Goal: Task Accomplishment & Management: Complete application form

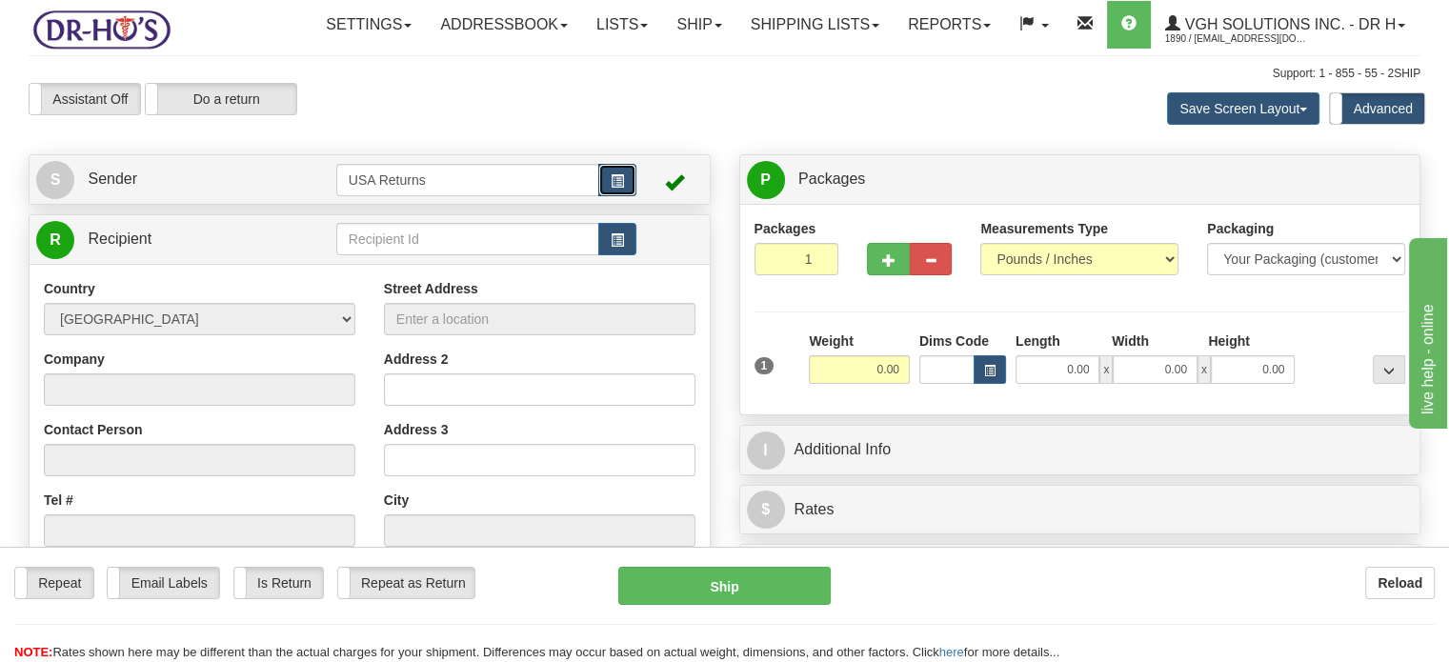
click at [627, 196] on button "button" at bounding box center [617, 180] width 38 height 32
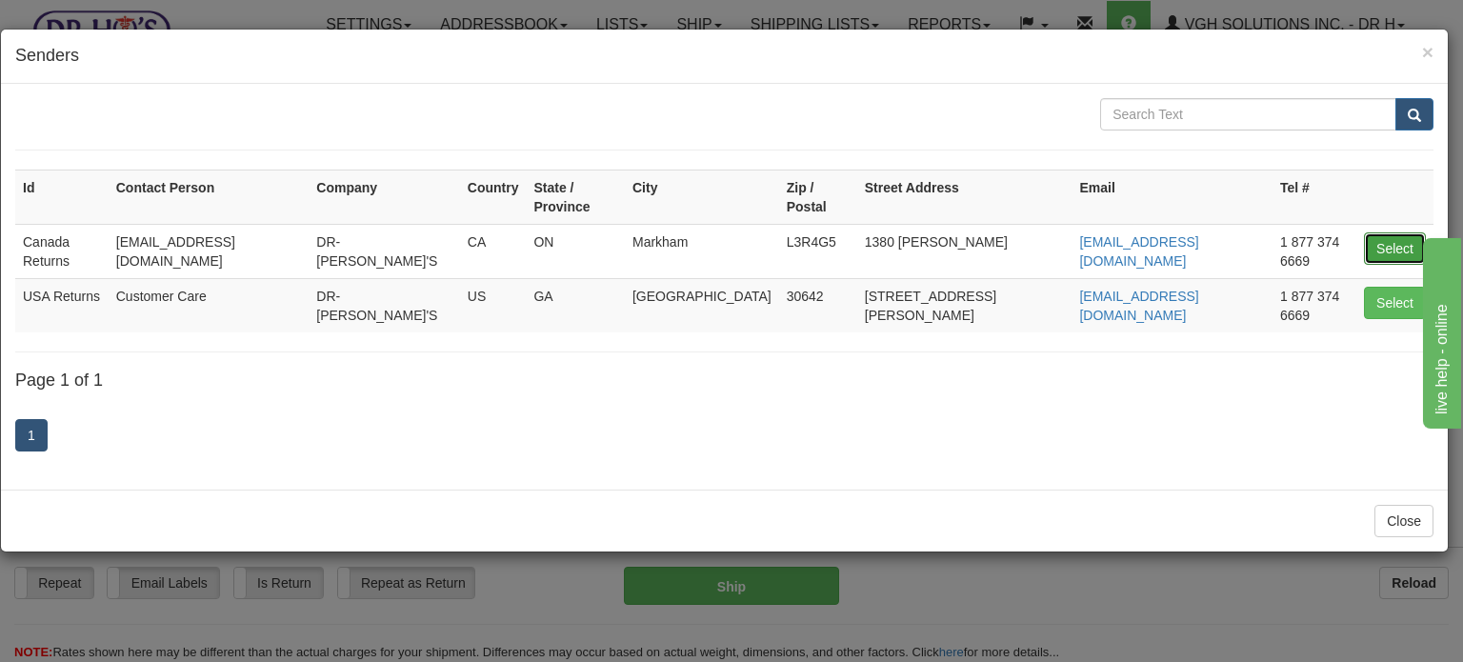
click at [1385, 233] on button "Select" at bounding box center [1395, 248] width 62 height 32
type input "Canada Returns"
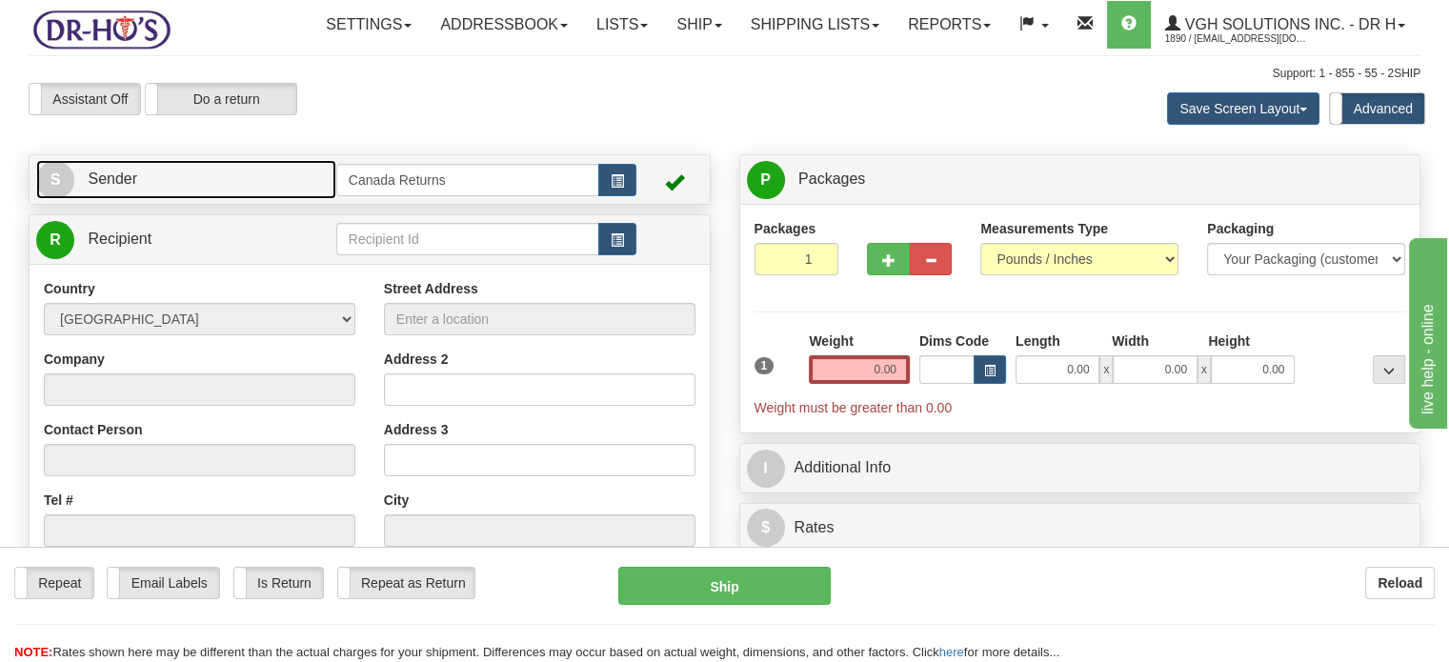
click at [265, 199] on link "S Sender" at bounding box center [186, 179] width 300 height 39
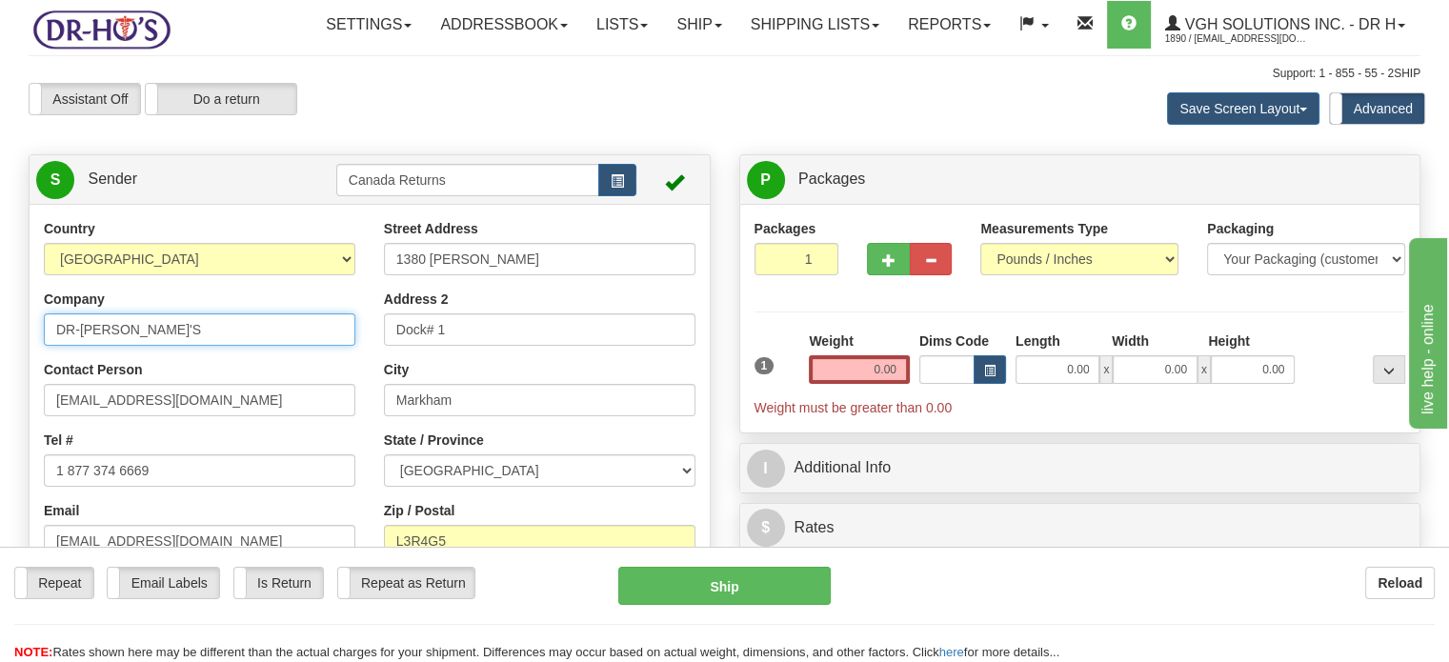
click at [206, 346] on input "DR-[PERSON_NAME]'S" at bounding box center [199, 329] width 311 height 32
paste input "[PERSON_NAME]"
click at [206, 346] on input "[PERSON_NAME]" at bounding box center [199, 329] width 311 height 32
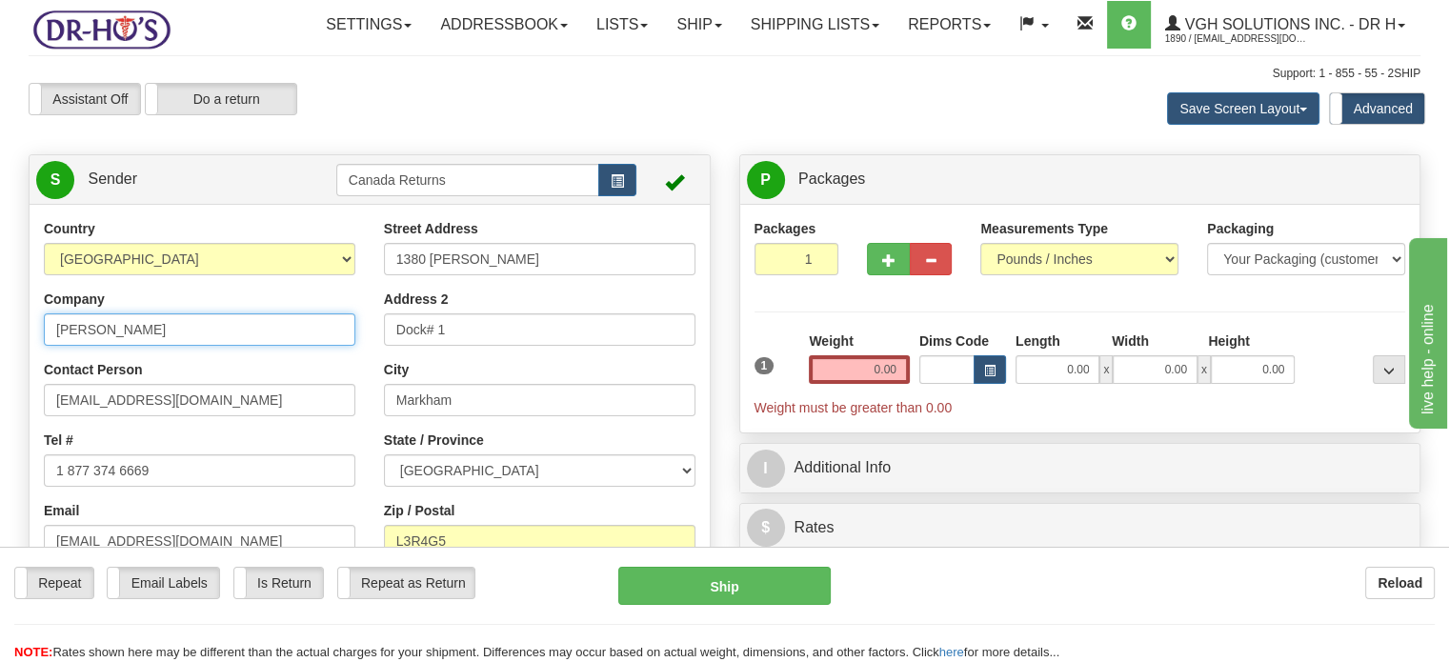
type input "[PERSON_NAME]"
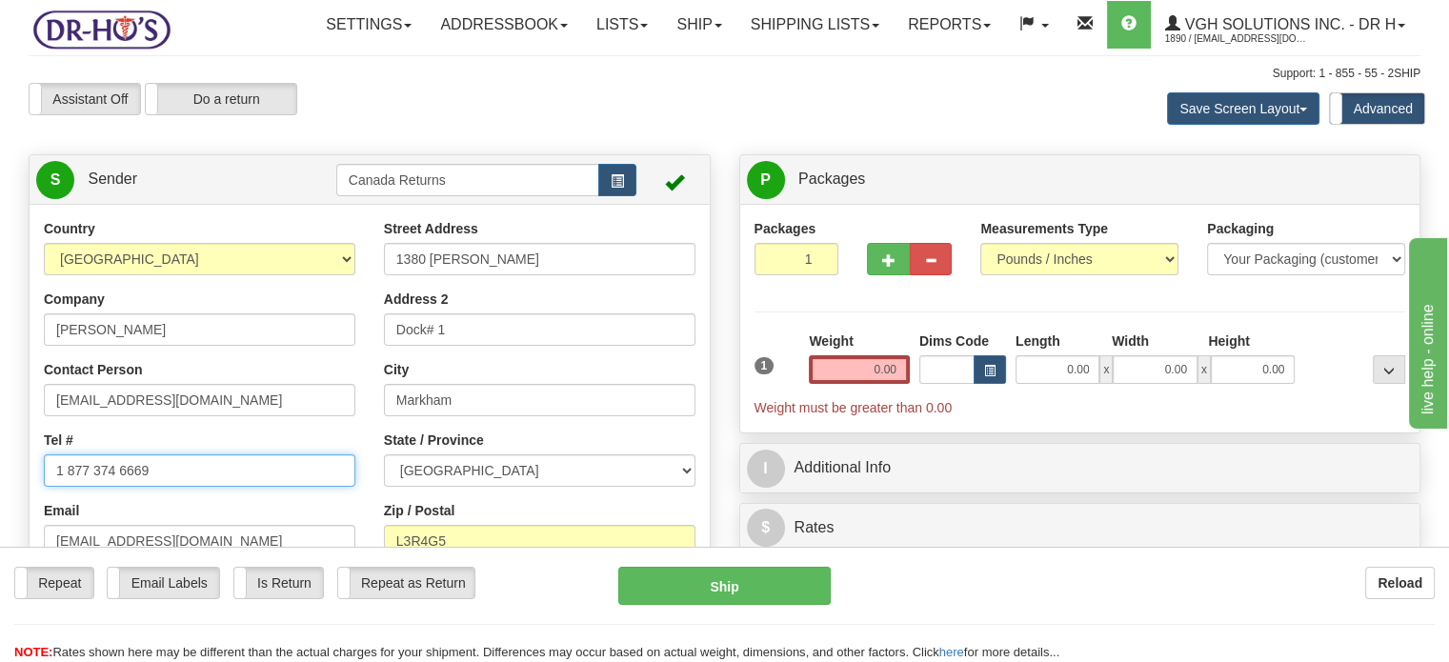
click at [300, 487] on input "1 877 374 6669" at bounding box center [199, 470] width 311 height 32
paste input "14166029791"
click at [300, 487] on input "1 877 374 14166029791" at bounding box center [199, 470] width 311 height 32
click at [170, 487] on input "1 877 374 14166029791" at bounding box center [199, 470] width 311 height 32
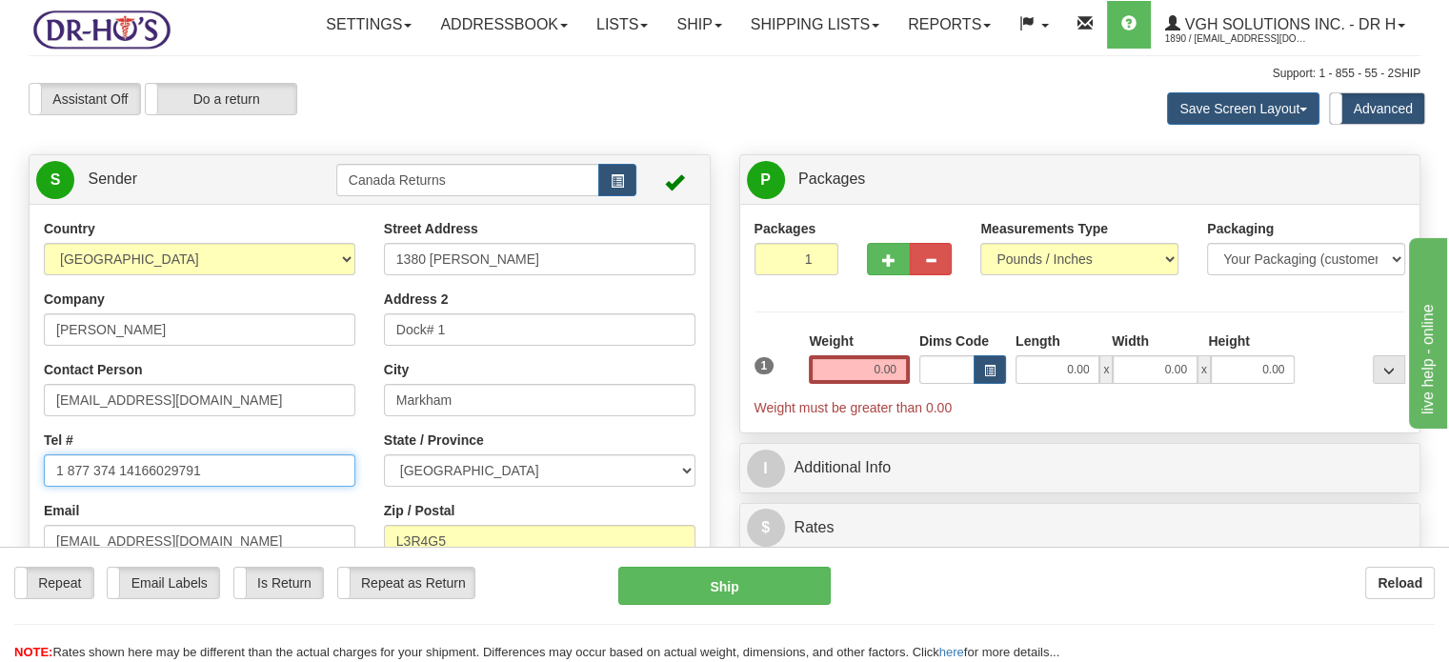
click at [170, 487] on input "1 877 374 14166029791" at bounding box center [199, 470] width 311 height 32
paste input "text"
click at [65, 487] on input "14166029791" at bounding box center [199, 470] width 311 height 32
type input "4166029791"
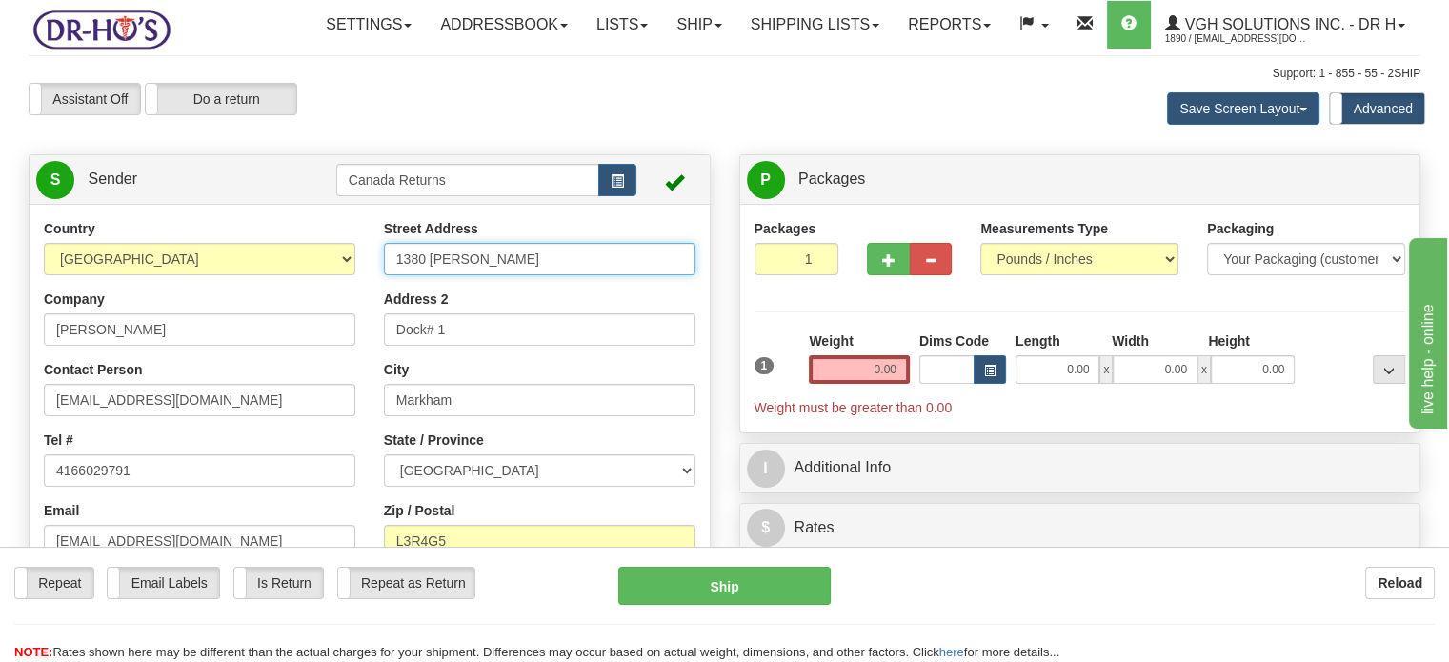
click at [467, 275] on input "1380 [PERSON_NAME]" at bounding box center [539, 259] width 311 height 32
paste input "[STREET_ADDRESS][PERSON_NAME] AP. [STREET_ADDRESS]"
click at [467, 275] on input "[STREET_ADDRESS][PERSON_NAME] AP. [STREET_ADDRESS]" at bounding box center [539, 259] width 311 height 32
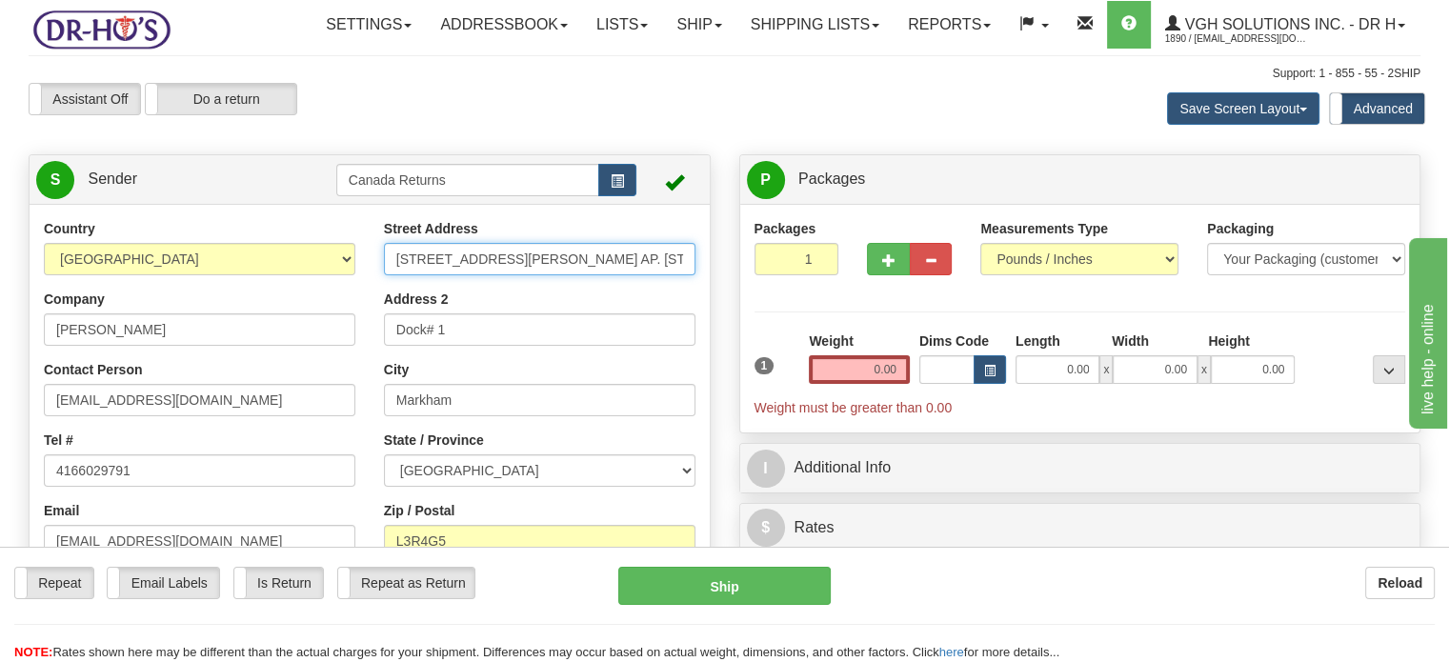
scroll to position [0, 153]
drag, startPoint x: 481, startPoint y: 304, endPoint x: 718, endPoint y: 295, distance: 237.3
click at [710, 295] on div "Country [GEOGRAPHIC_DATA] [GEOGRAPHIC_DATA] [GEOGRAPHIC_DATA] [GEOGRAPHIC_DATA]…" at bounding box center [370, 483] width 680 height 528
type input "[STREET_ADDRESS][PERSON_NAME] AP. 1401, Unit 1401"
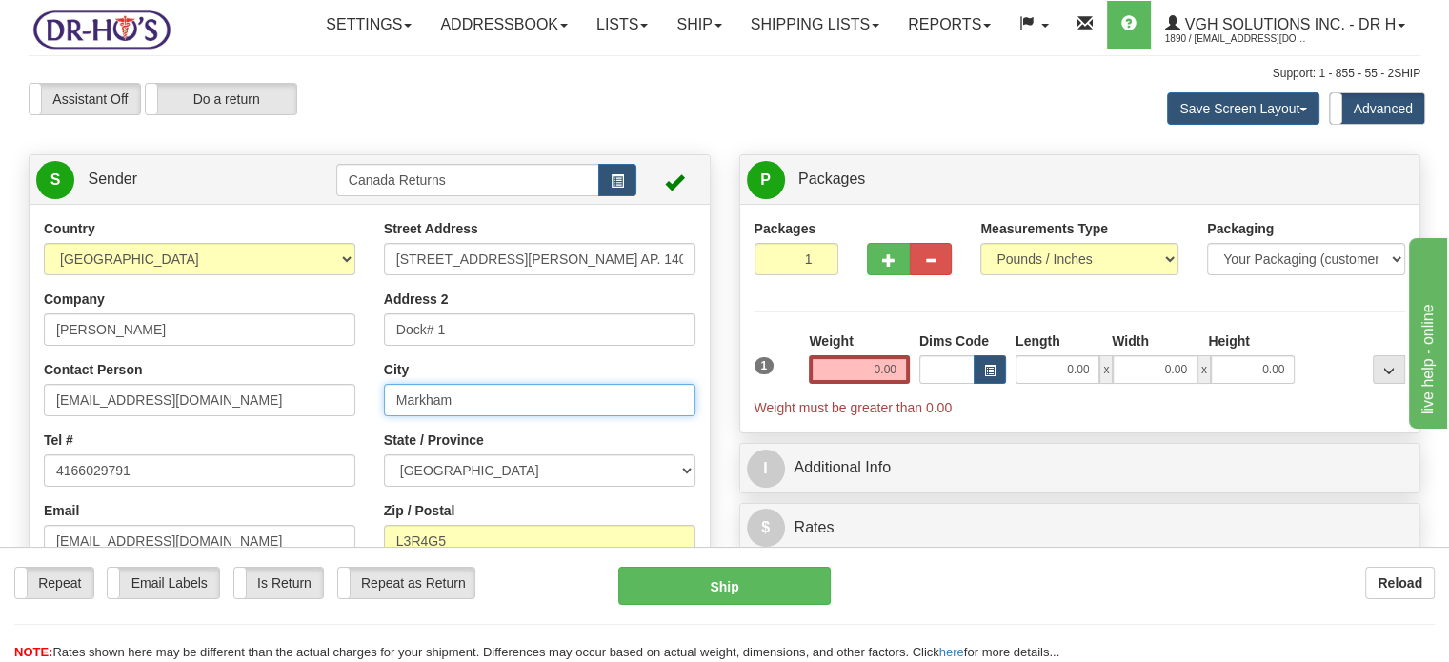
click at [542, 416] on input "Markham" at bounding box center [539, 400] width 311 height 32
paste input "[GEOGRAPHIC_DATA] [GEOGRAPHIC_DATA], M3A3M3 [GEOGRAPHIC_DATA]"
click at [542, 416] on input "[GEOGRAPHIC_DATA] [GEOGRAPHIC_DATA], M3A3M3 [GEOGRAPHIC_DATA]" at bounding box center [539, 400] width 311 height 32
drag, startPoint x: 441, startPoint y: 449, endPoint x: 705, endPoint y: 444, distance: 263.8
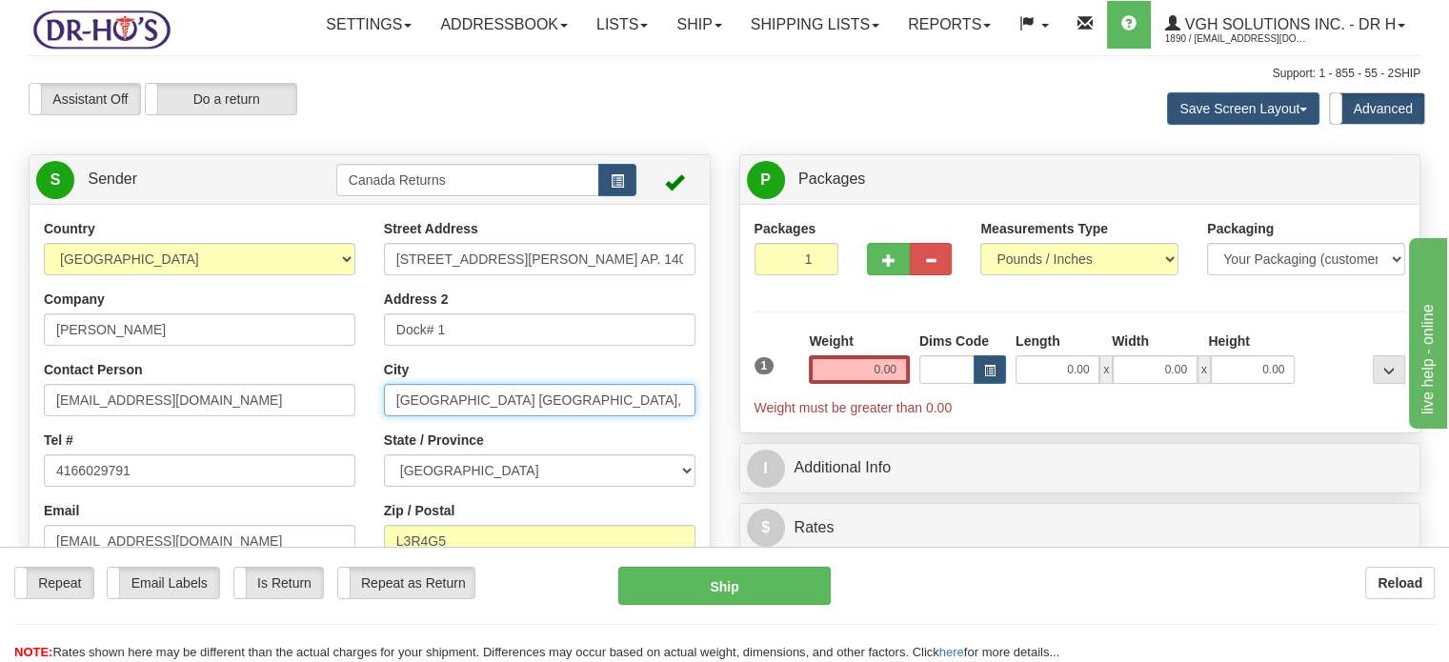
click at [705, 444] on div "Street Address [STREET_ADDRESS][PERSON_NAME] AP. 1401, Unit 1401 Address 2 Dock…" at bounding box center [540, 440] width 340 height 442
type input "[GEOGRAPHIC_DATA]"
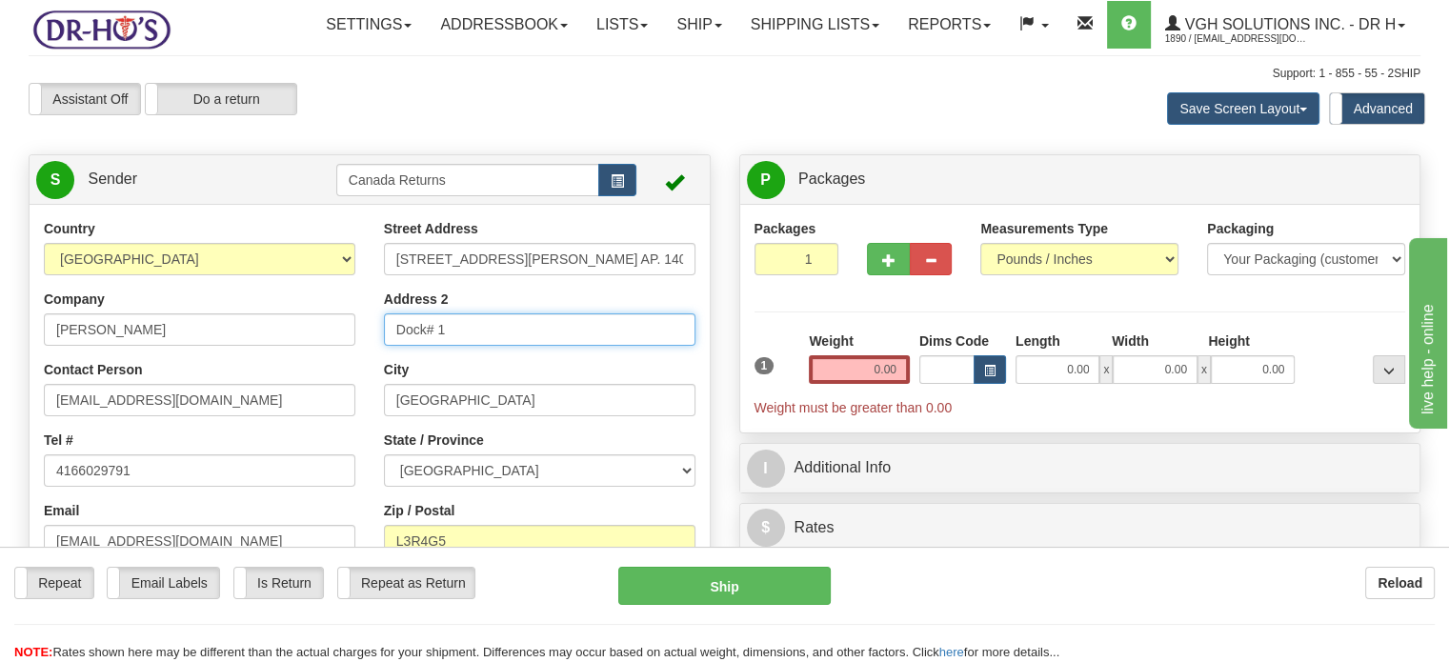
drag, startPoint x: 628, startPoint y: 390, endPoint x: 624, endPoint y: 373, distance: 17.6
click at [624, 373] on div "Street Address [STREET_ADDRESS][PERSON_NAME] AP. 1401, Unit 1401 Address 2 Dock…" at bounding box center [540, 440] width 340 height 442
click at [624, 346] on input "Dock# 1" at bounding box center [539, 329] width 311 height 32
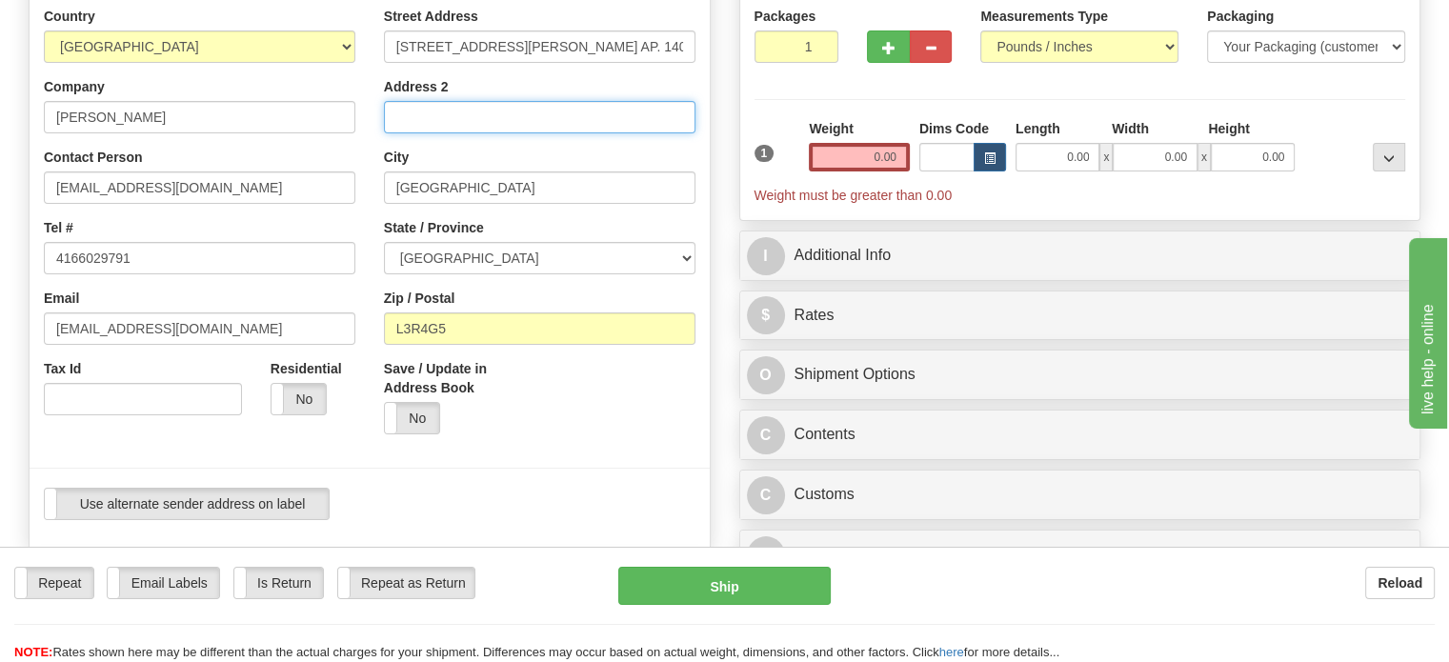
scroll to position [271, 0]
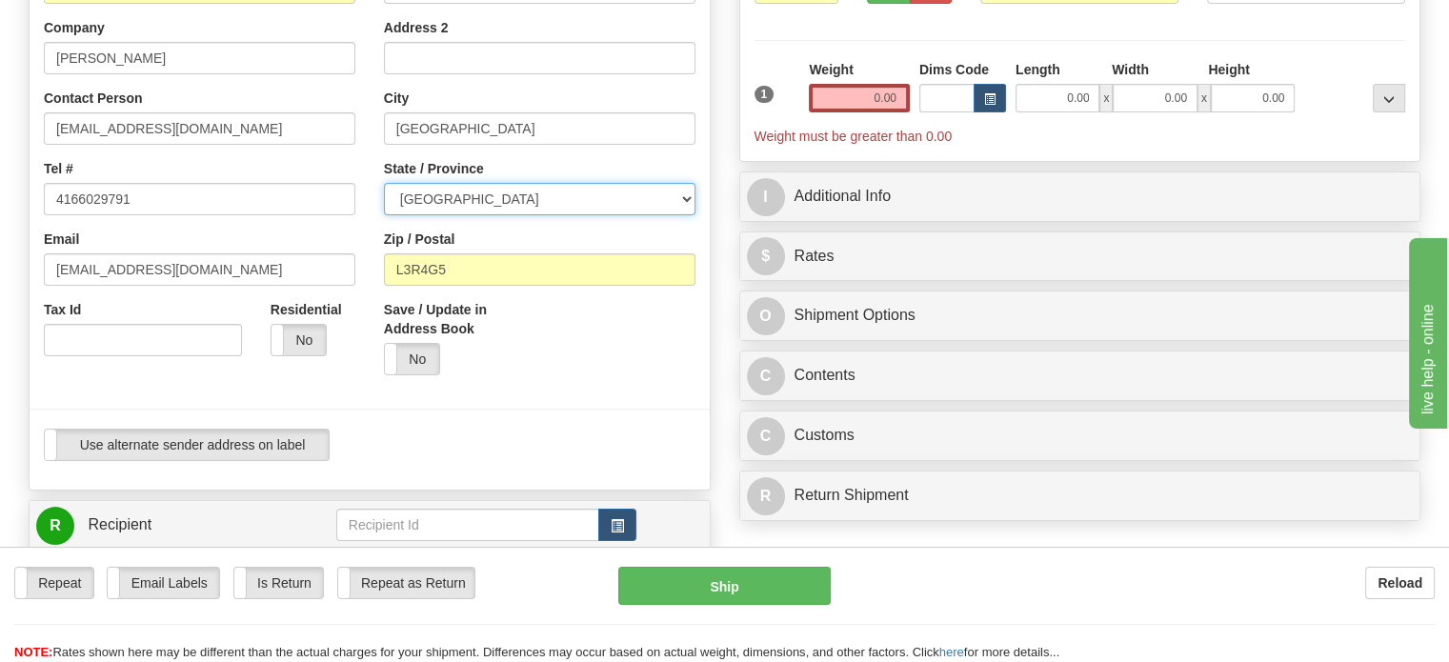
click at [565, 215] on select "[GEOGRAPHIC_DATA] [GEOGRAPHIC_DATA] [GEOGRAPHIC_DATA] [GEOGRAPHIC_DATA] [GEOGRA…" at bounding box center [539, 199] width 311 height 32
click at [384, 215] on select "[GEOGRAPHIC_DATA] [GEOGRAPHIC_DATA] [GEOGRAPHIC_DATA] [GEOGRAPHIC_DATA] [GEOGRA…" at bounding box center [539, 199] width 311 height 32
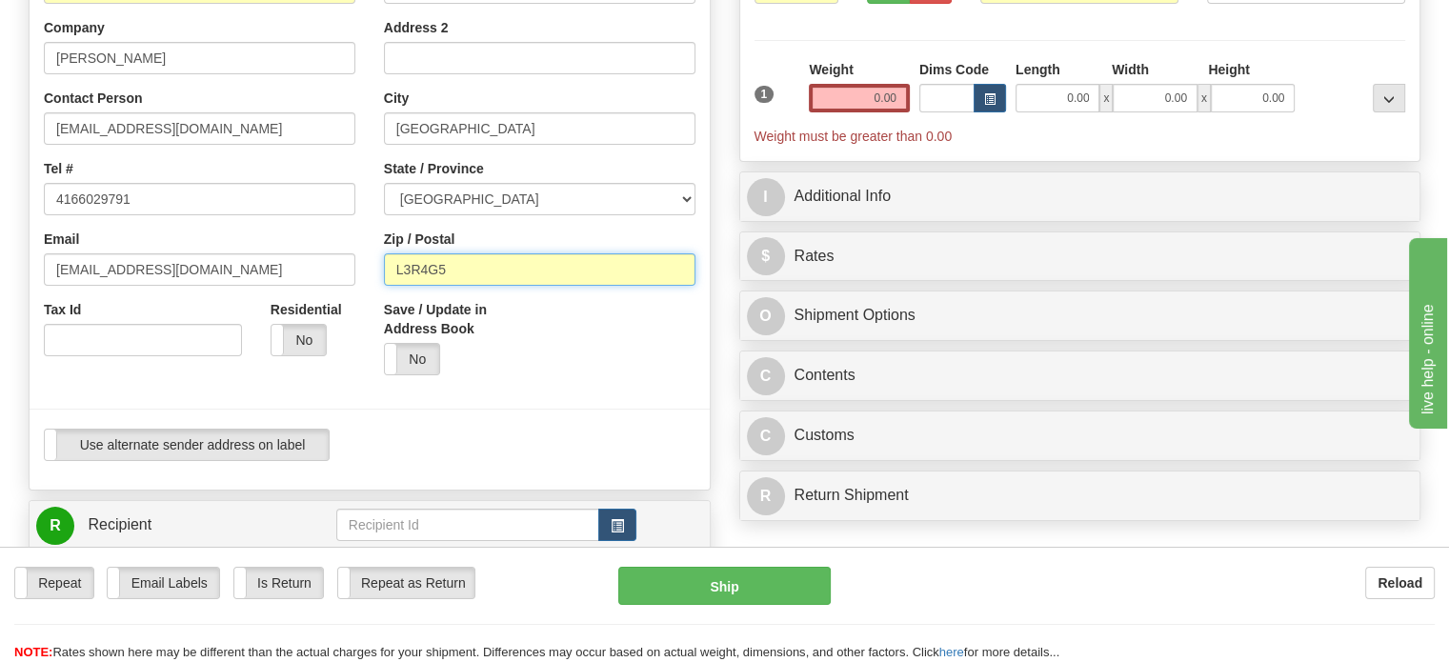
click at [497, 286] on input "L3R4G5" at bounding box center [539, 269] width 311 height 32
paste input "[GEOGRAPHIC_DATA], M3A3M3 [GEOGRAPHIC_DATA]"
click at [497, 286] on input "[GEOGRAPHIC_DATA], M3A3M3 [GEOGRAPHIC_DATA]" at bounding box center [539, 269] width 311 height 32
click at [450, 286] on input "[GEOGRAPHIC_DATA], M3A3M3 [GEOGRAPHIC_DATA]" at bounding box center [539, 269] width 311 height 32
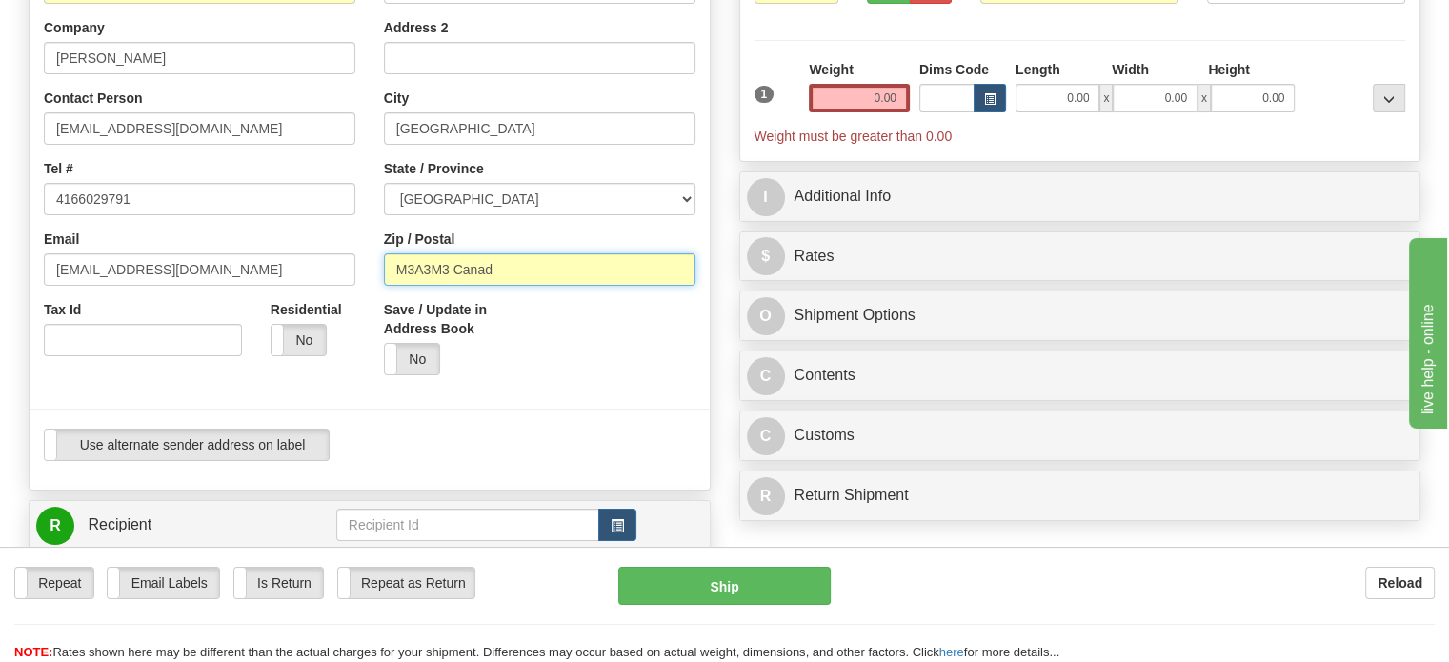
click at [537, 286] on input "M3A3M3 Canad" at bounding box center [539, 269] width 311 height 32
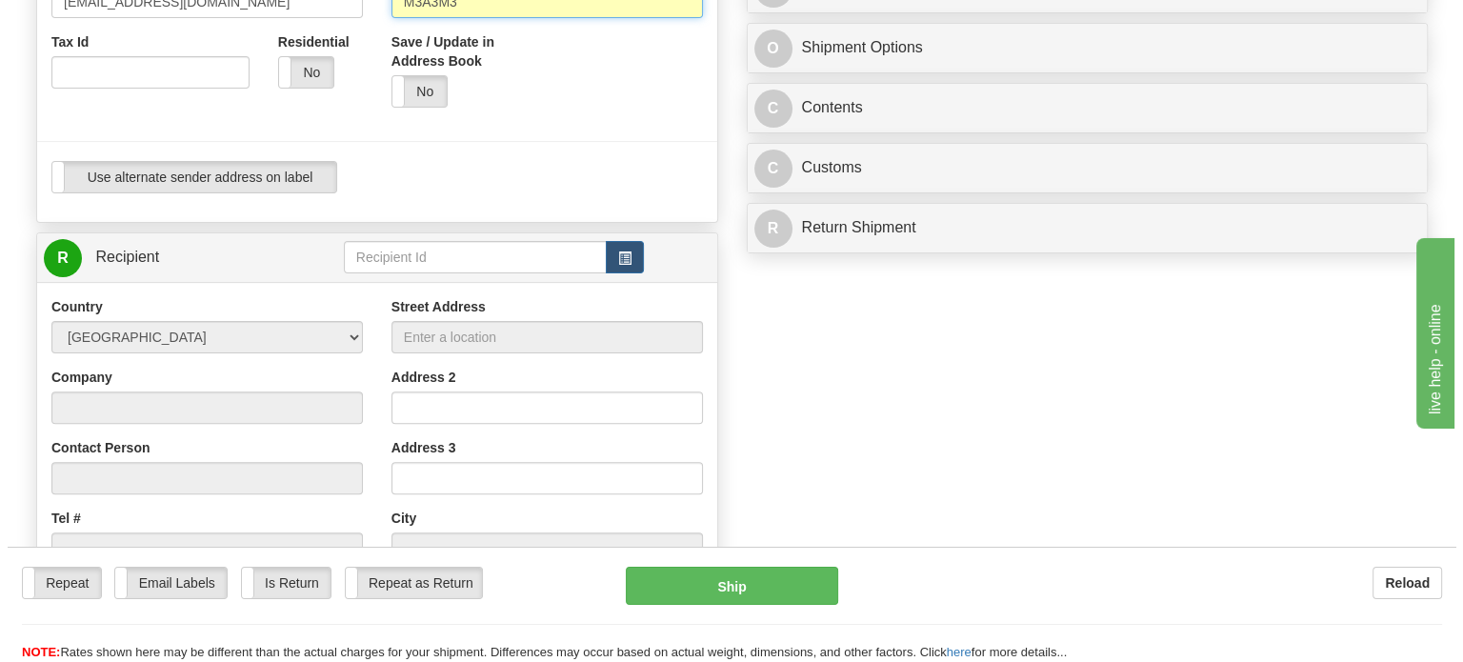
scroll to position [556, 0]
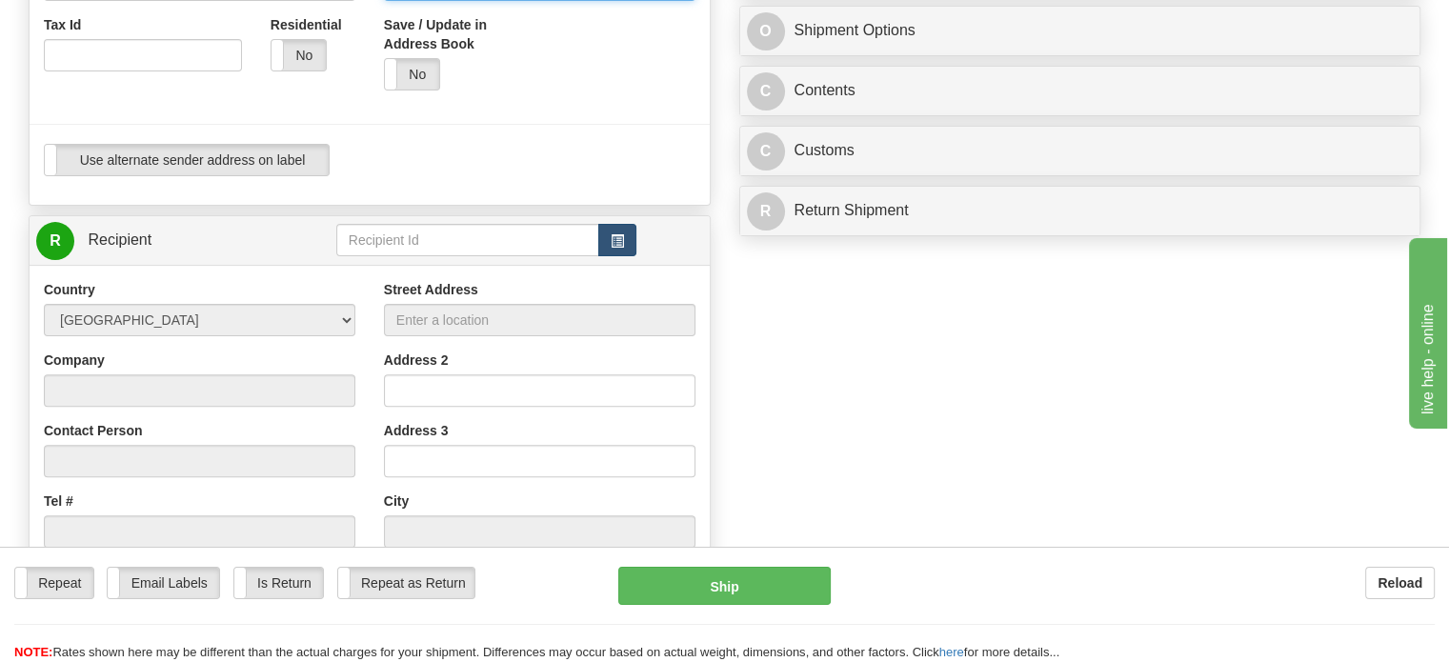
type input "M3A3M3"
click at [607, 256] on button "button" at bounding box center [617, 240] width 38 height 32
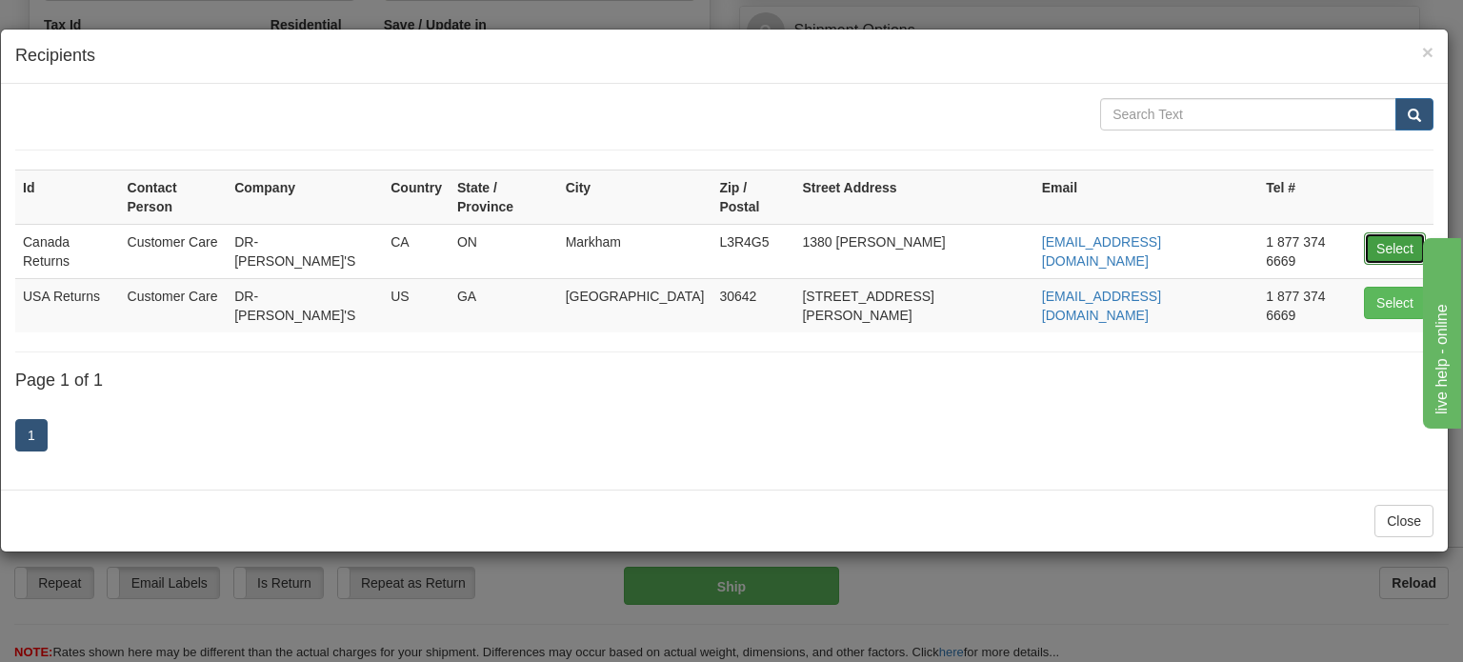
click at [1396, 232] on button "Select" at bounding box center [1395, 248] width 62 height 32
type input "Canada Returns"
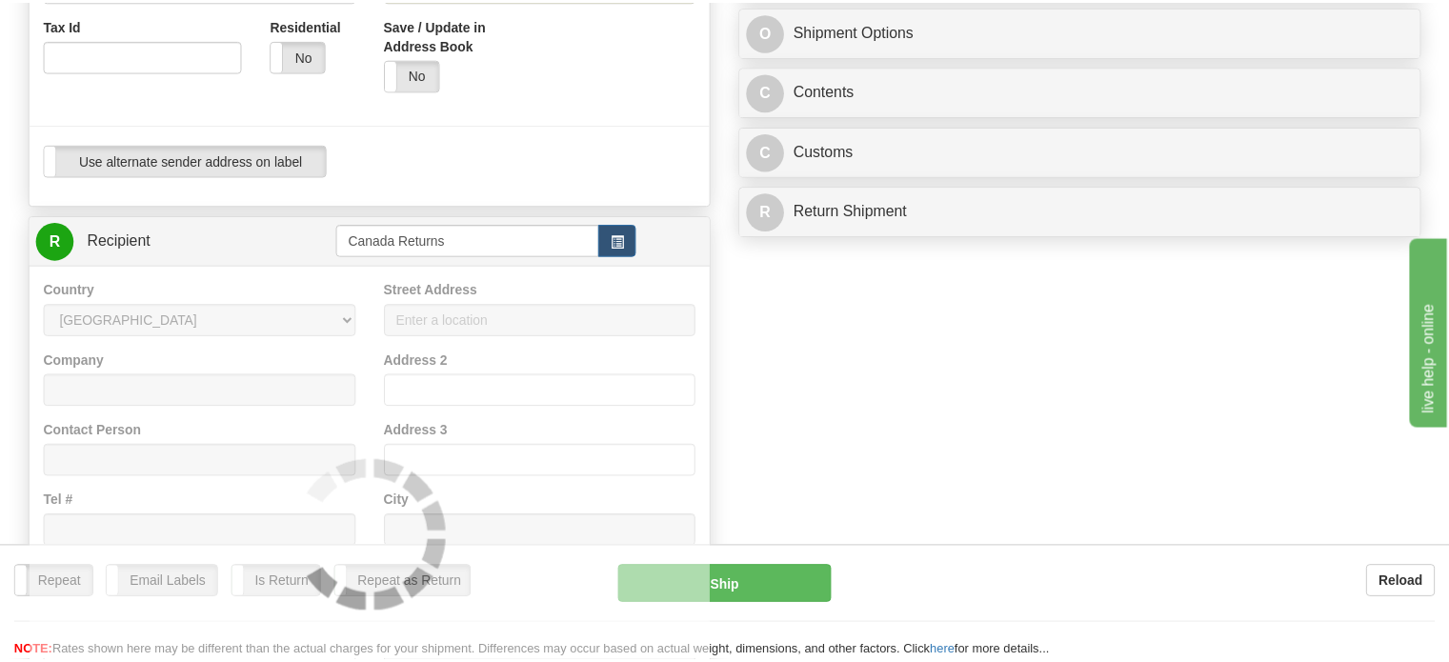
scroll to position [83, 0]
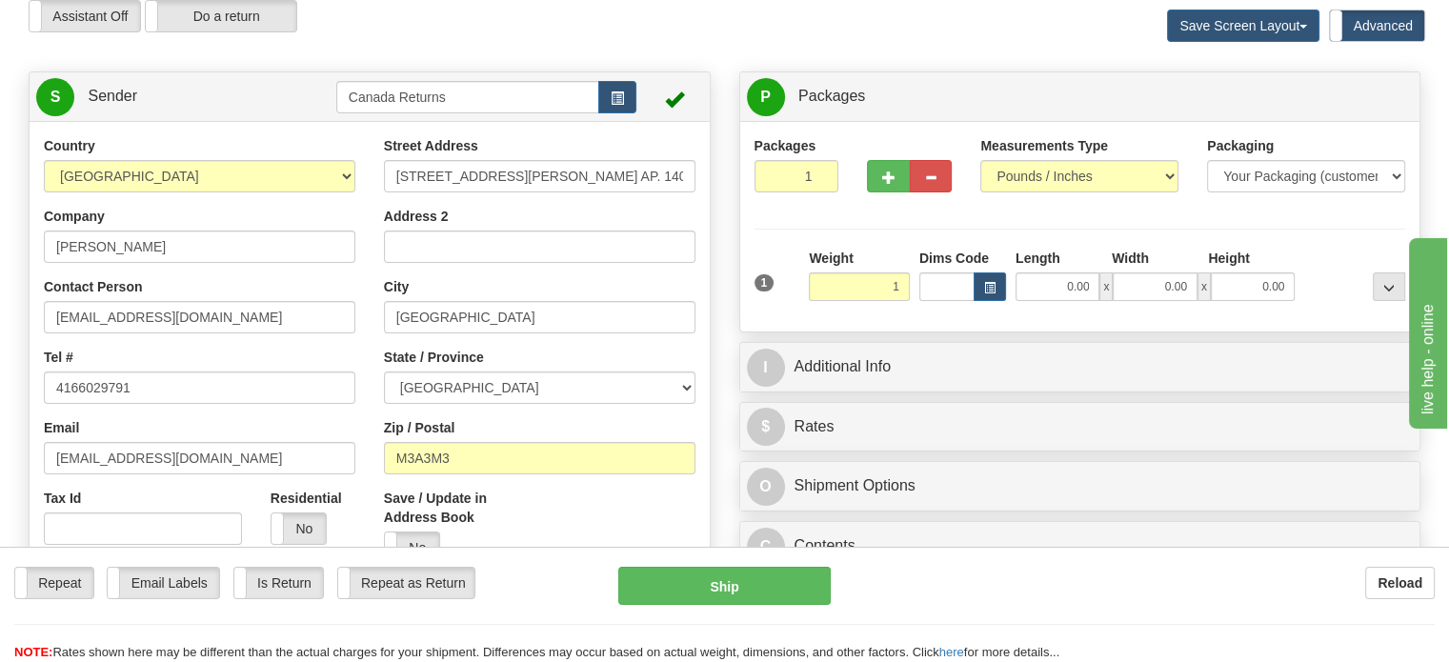
type input "1.00"
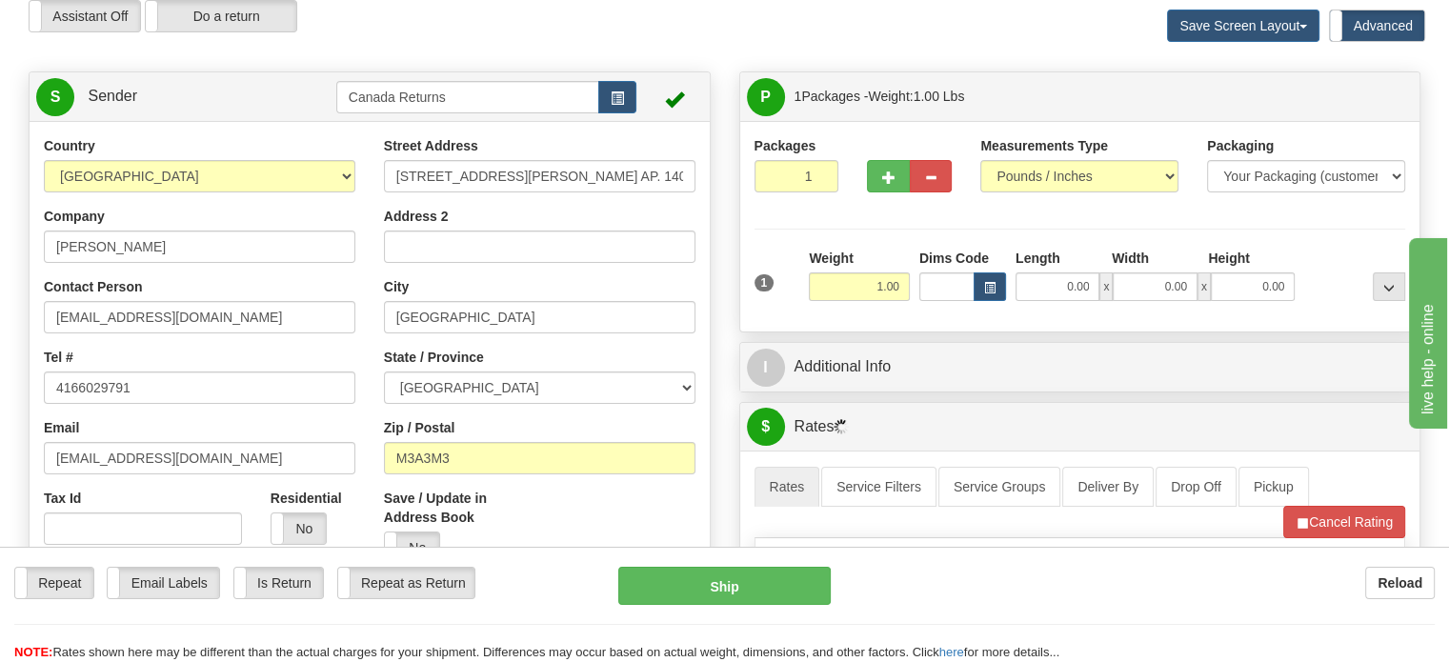
click at [927, 331] on div "Packages 1 1 Measurements Type" at bounding box center [1080, 226] width 680 height 210
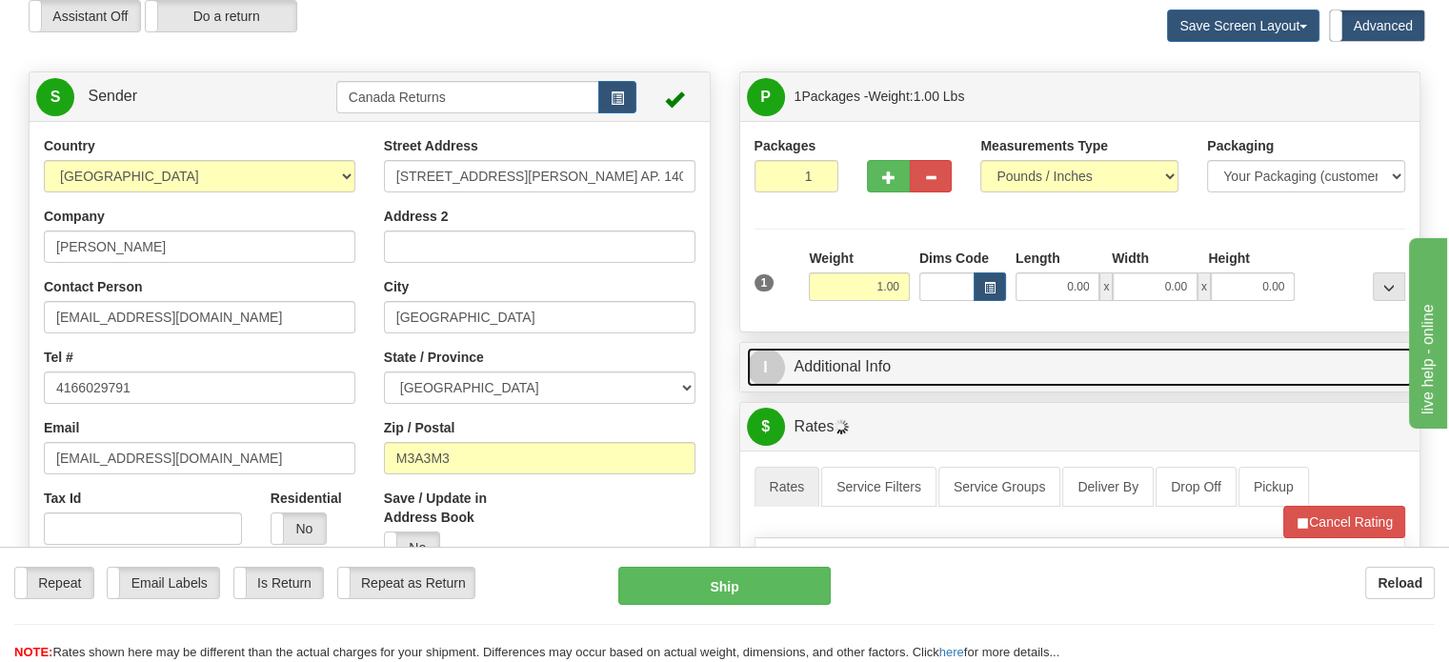
click at [920, 387] on link "I Additional Info" at bounding box center [1080, 367] width 667 height 39
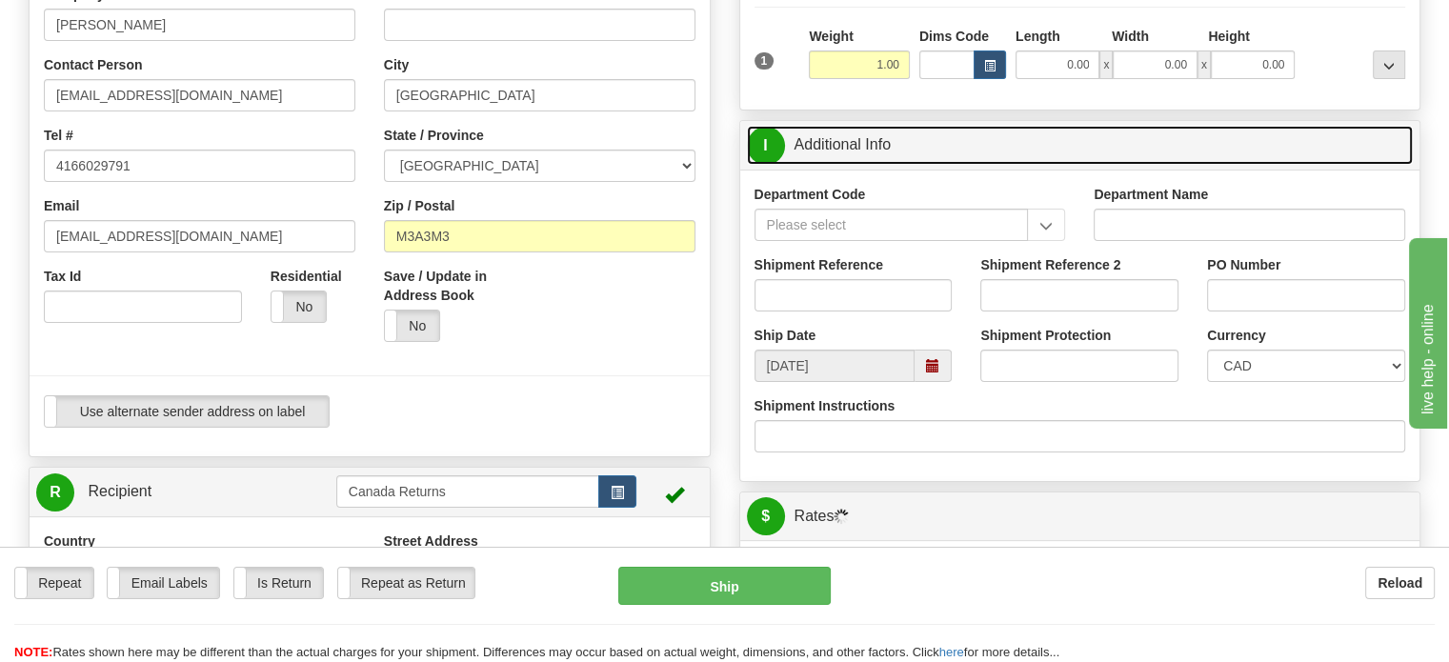
scroll to position [318, 0]
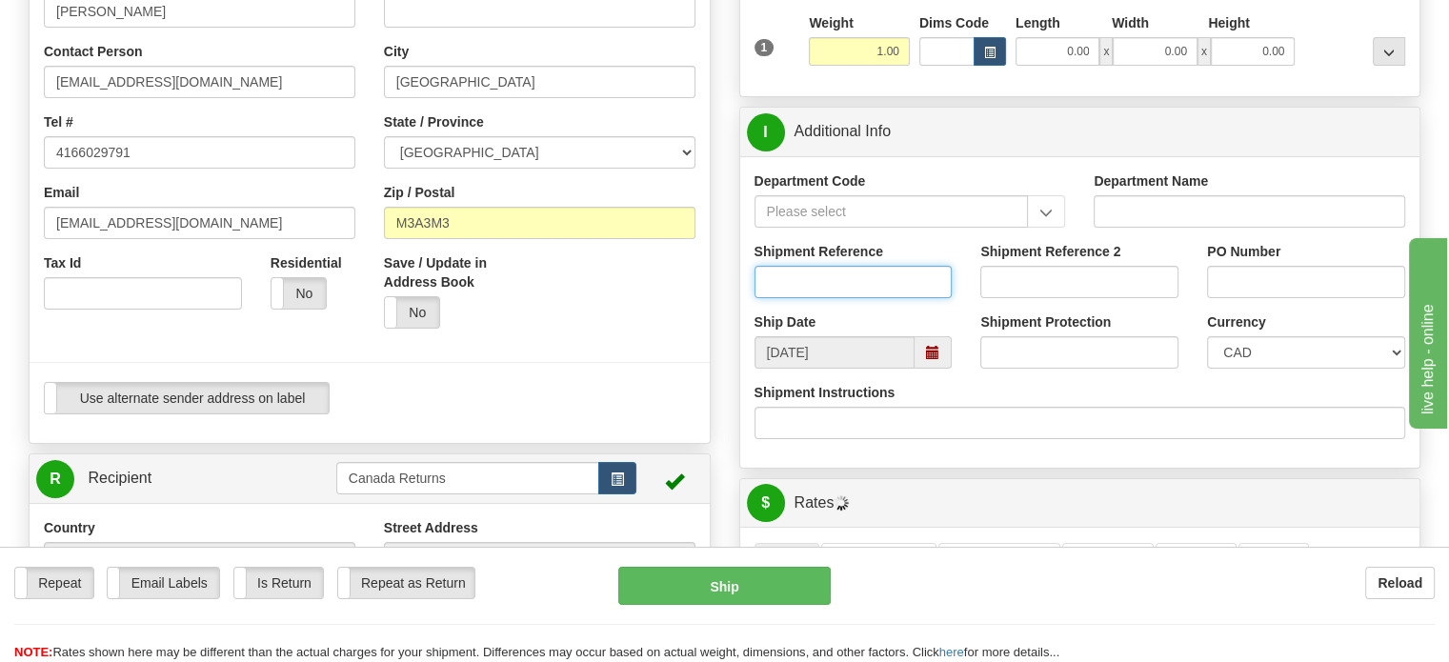
paste input "1206655"
click at [922, 298] on input "1206655" at bounding box center [853, 282] width 198 height 32
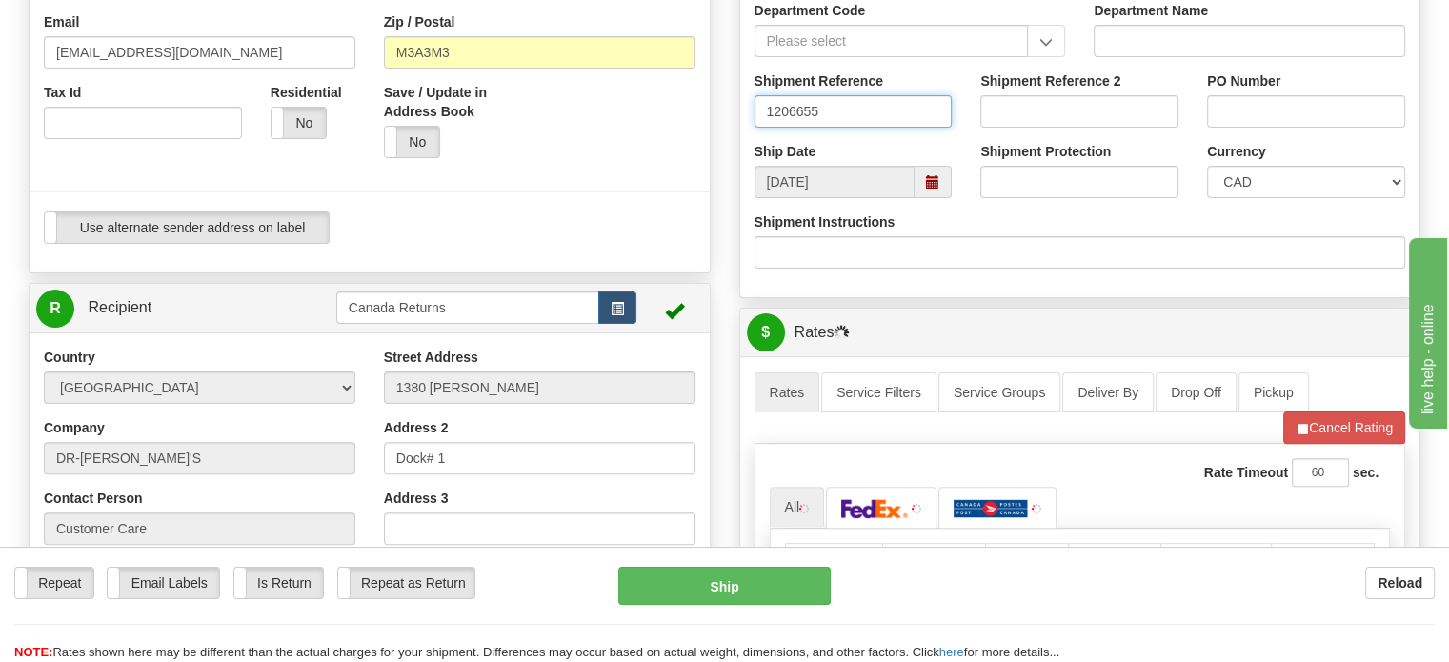
scroll to position [743, 0]
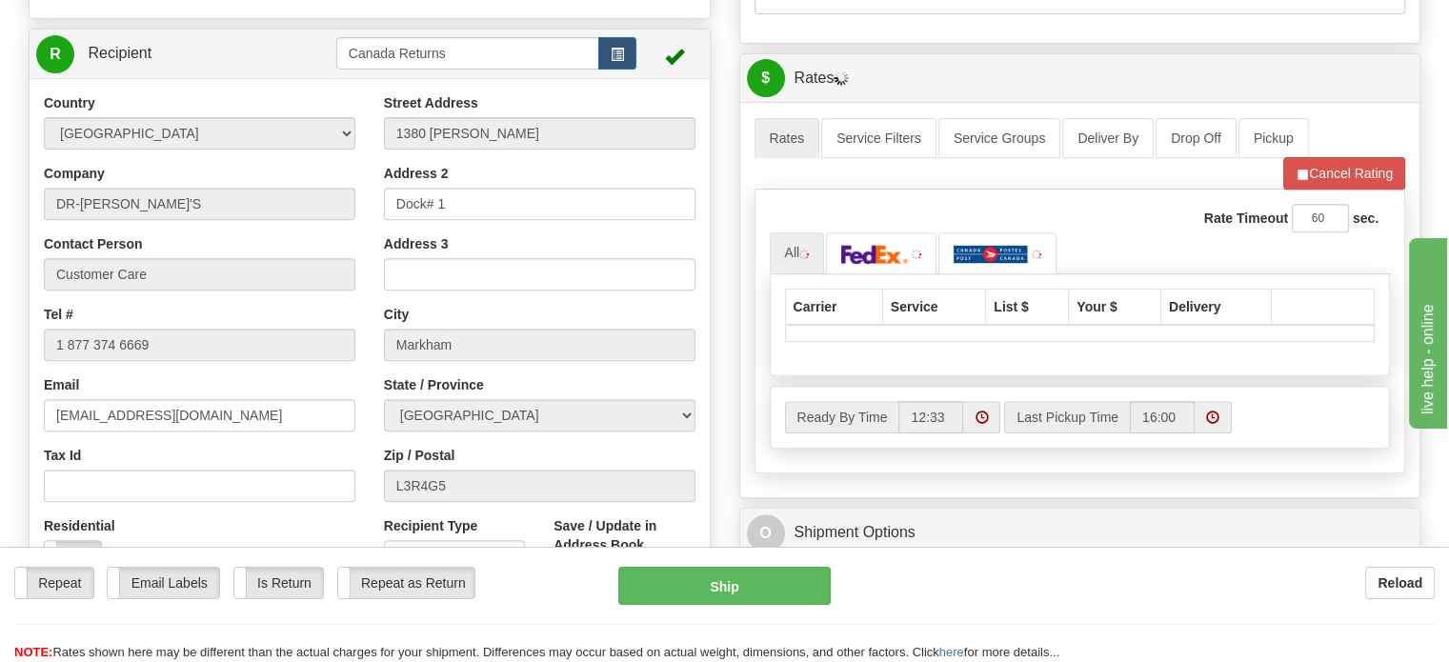
type input "1206655"
